Goal: Find specific page/section

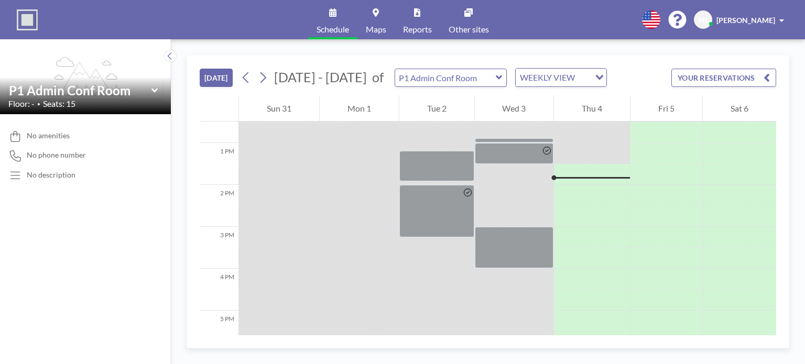
scroll to position [545, 0]
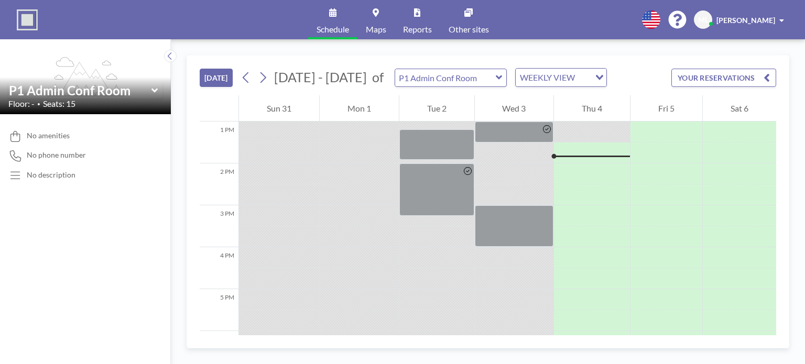
click at [496, 77] on icon at bounding box center [499, 77] width 7 height 10
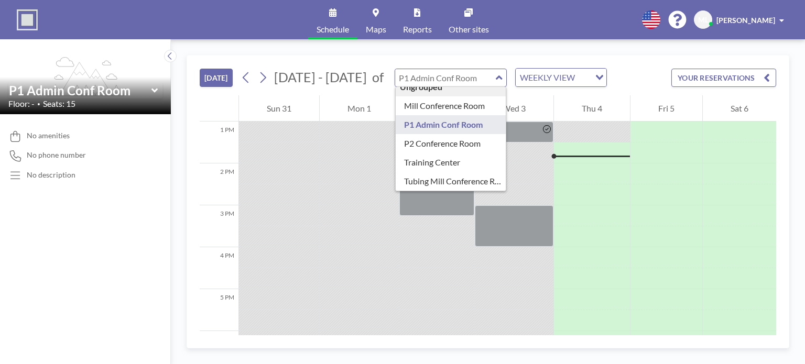
scroll to position [0, 0]
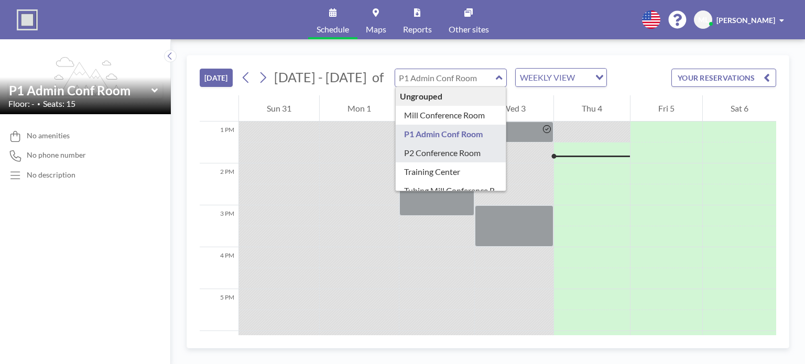
type input "P2 Conference Room"
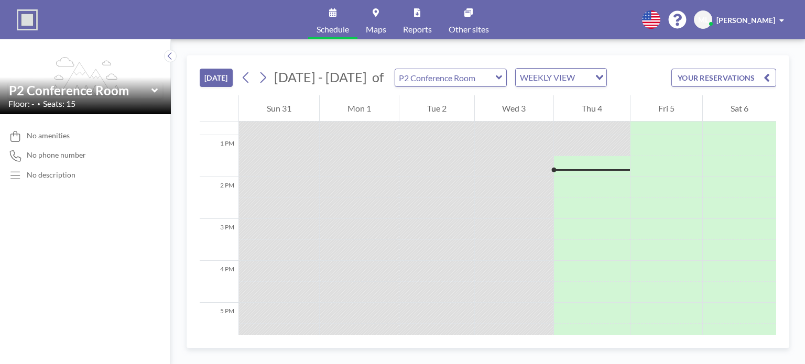
scroll to position [545, 0]
click at [496, 72] on icon at bounding box center [499, 77] width 7 height 10
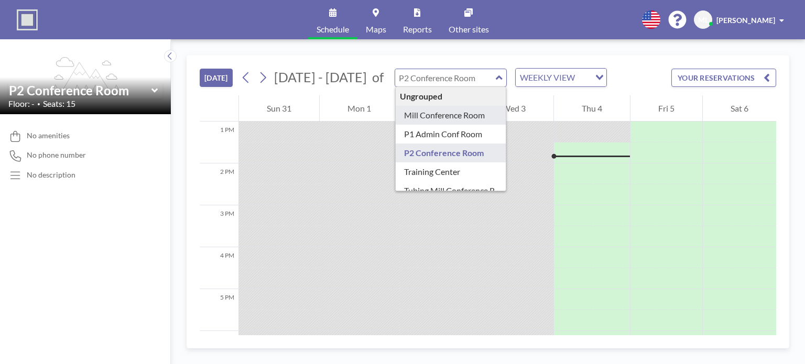
type input "Mill Conference Room"
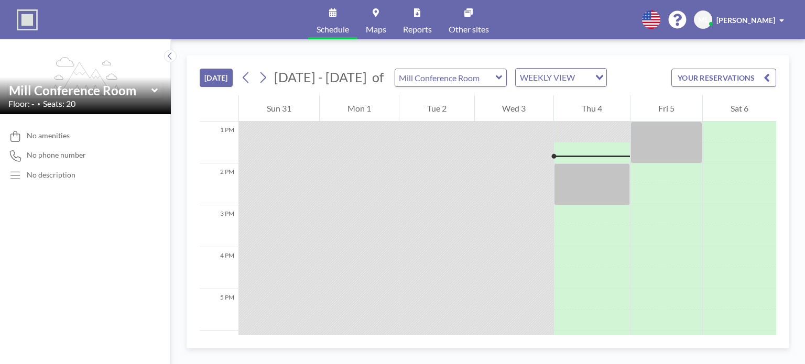
click at [496, 77] on icon at bounding box center [499, 77] width 7 height 10
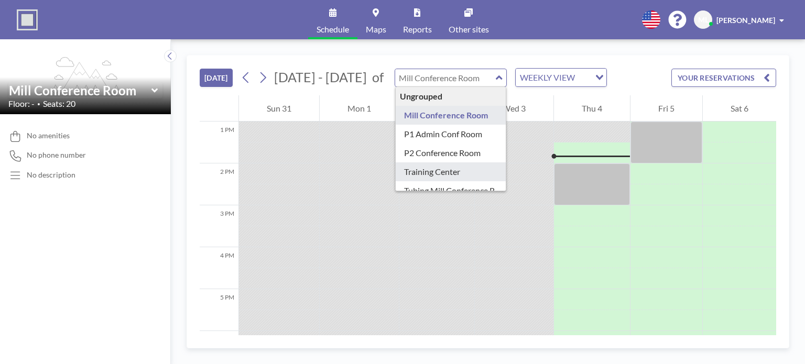
type input "Training Center"
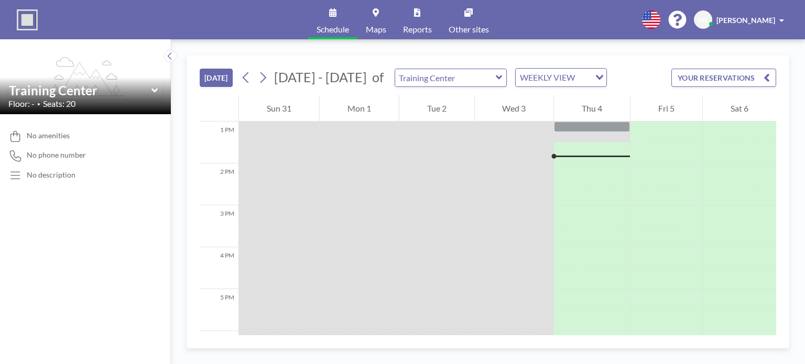
click at [493, 83] on div "Training Center" at bounding box center [451, 78] width 113 height 18
click at [496, 77] on icon at bounding box center [499, 77] width 6 height 4
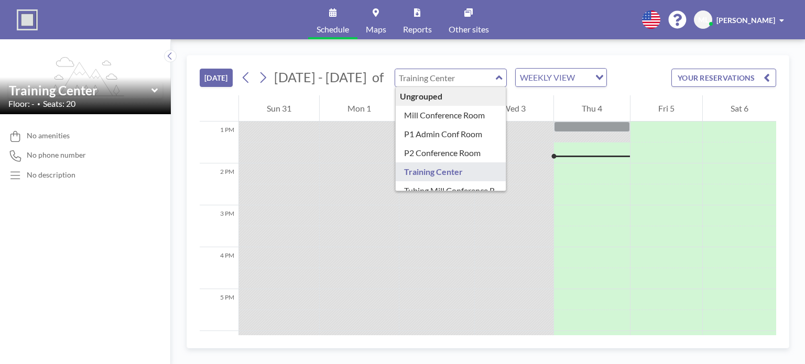
scroll to position [15, 0]
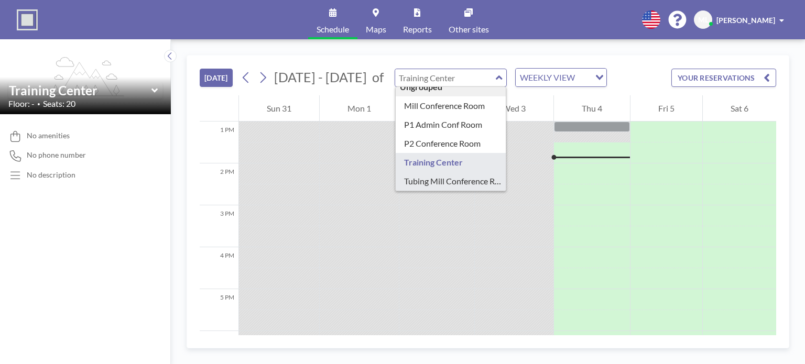
type input "Tubing Mill Conference Room"
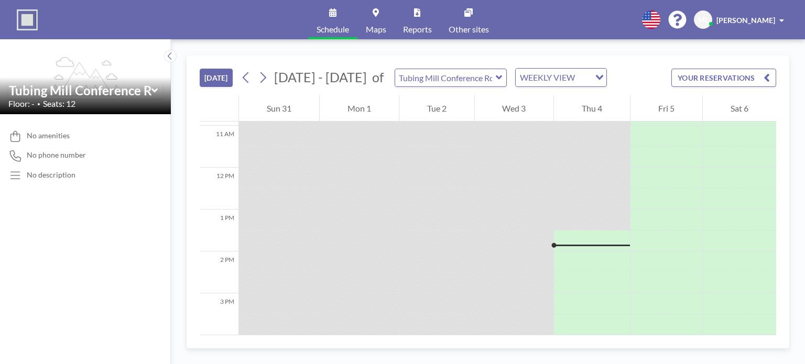
scroll to position [545, 0]
